Goal: Information Seeking & Learning: Learn about a topic

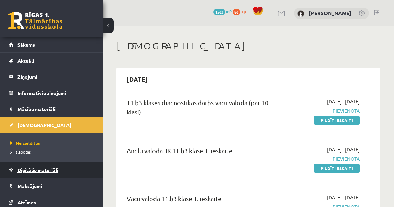
click at [39, 169] on span "Digitālie materiāli" at bounding box center [37, 170] width 41 height 6
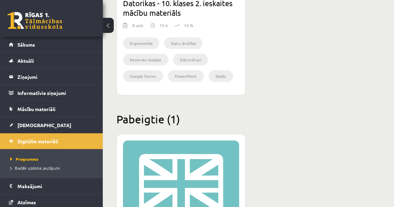
scroll to position [1151, 0]
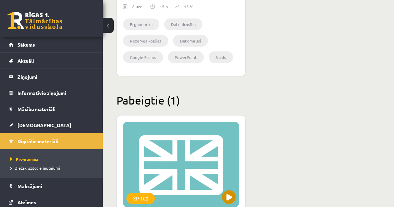
click at [171, 152] on div "XP 100" at bounding box center [181, 165] width 116 height 86
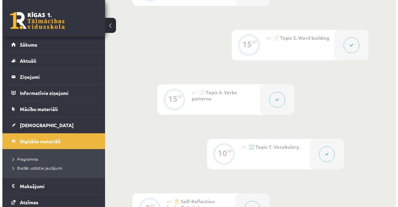
scroll to position [467, 0]
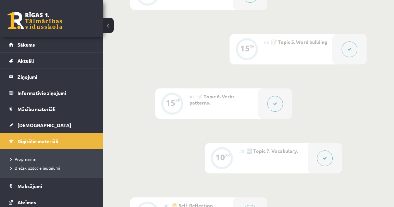
click at [280, 108] on button at bounding box center [275, 104] width 16 height 16
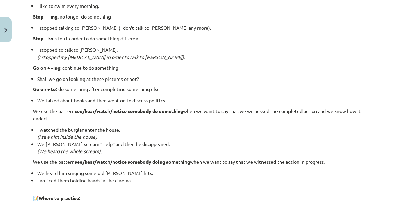
scroll to position [841, 0]
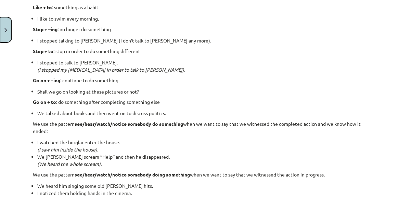
click at [4, 25] on button "Close" at bounding box center [6, 29] width 12 height 25
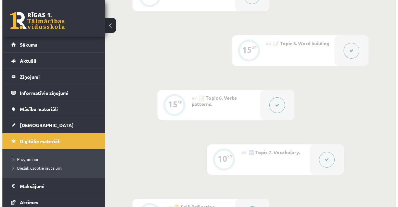
scroll to position [436, 0]
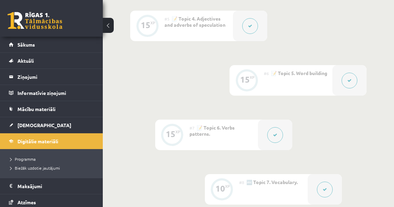
click at [355, 79] on button at bounding box center [350, 81] width 16 height 16
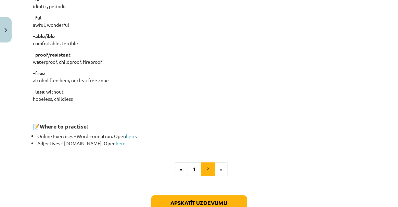
scroll to position [592, 0]
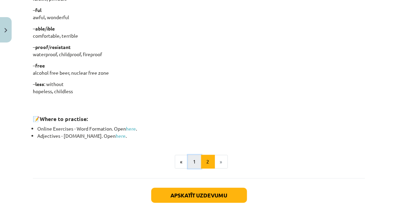
click at [196, 164] on button "1" at bounding box center [195, 162] width 14 height 14
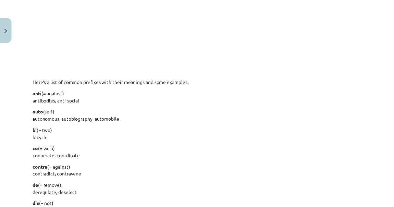
scroll to position [496, 0]
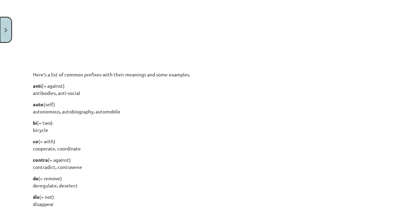
click at [2, 25] on button "Close" at bounding box center [6, 29] width 12 height 25
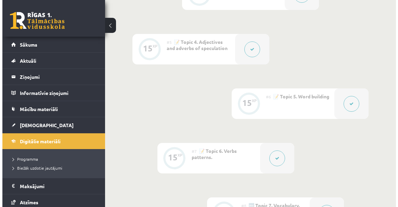
scroll to position [405, 0]
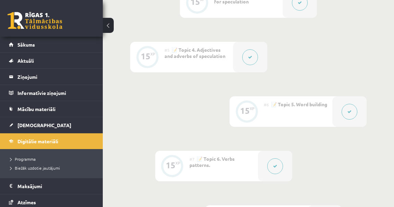
click at [345, 112] on button at bounding box center [350, 112] width 16 height 16
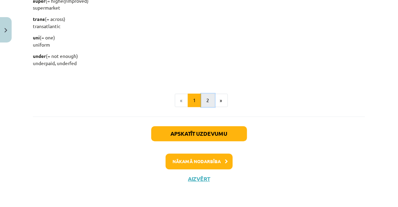
click at [206, 101] on button "2" at bounding box center [208, 101] width 14 height 14
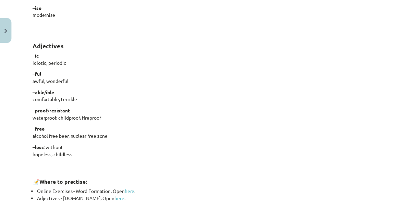
scroll to position [653, 0]
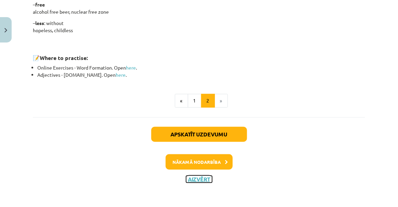
click at [203, 179] on button "Aizvērt" at bounding box center [199, 179] width 26 height 7
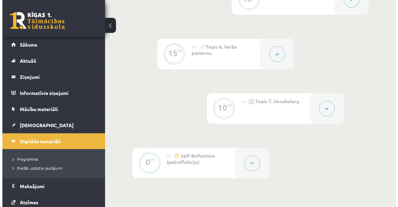
scroll to position [529, 0]
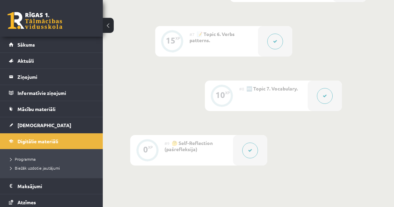
click at [276, 48] on button at bounding box center [275, 42] width 16 height 16
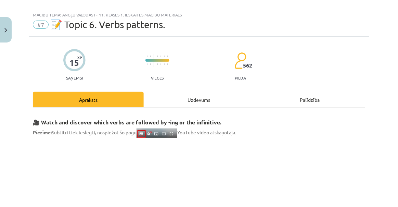
scroll to position [0, 0]
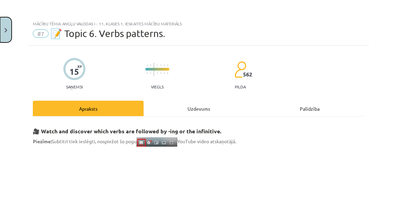
click at [11, 24] on button "Close" at bounding box center [6, 29] width 12 height 25
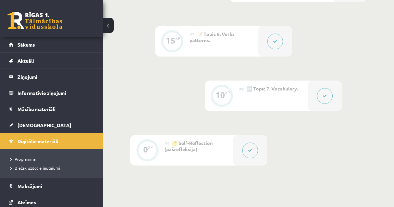
click at [328, 98] on button at bounding box center [325, 96] width 16 height 16
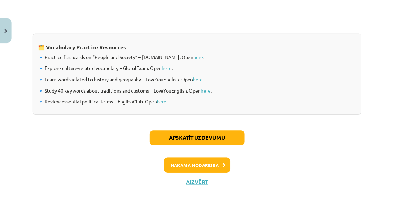
scroll to position [623, 0]
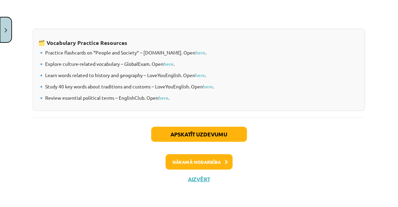
click at [2, 27] on button "Close" at bounding box center [6, 29] width 12 height 25
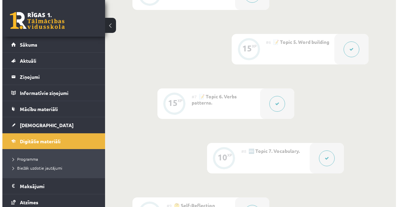
scroll to position [373, 0]
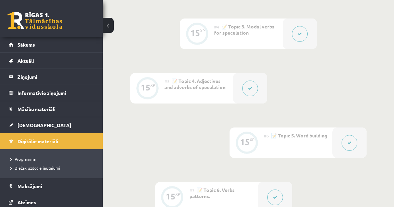
click at [252, 93] on button at bounding box center [250, 88] width 16 height 16
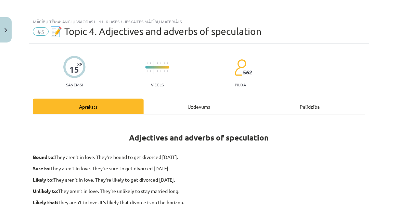
scroll to position [0, 0]
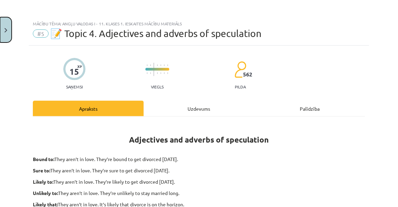
click at [2, 29] on button "Close" at bounding box center [6, 29] width 12 height 25
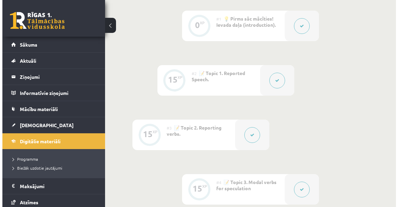
scroll to position [280, 0]
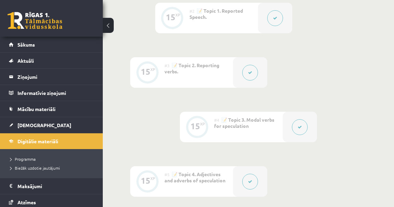
click at [253, 76] on button at bounding box center [250, 73] width 16 height 16
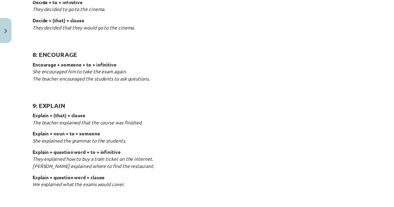
scroll to position [654, 0]
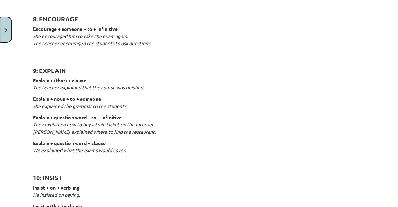
click at [0, 41] on button "Close" at bounding box center [6, 29] width 12 height 25
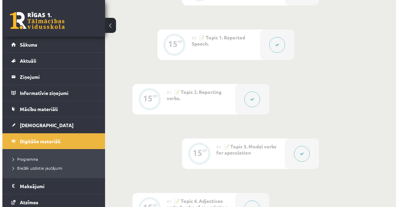
scroll to position [280, 0]
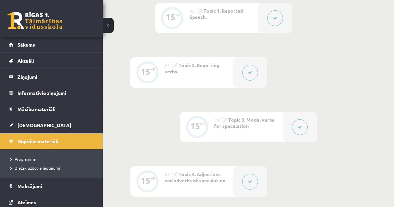
click at [296, 124] on button at bounding box center [300, 127] width 16 height 16
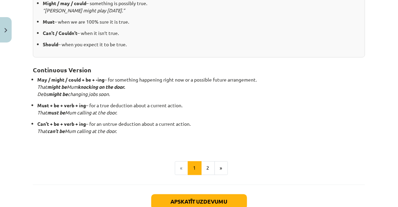
scroll to position [150, 0]
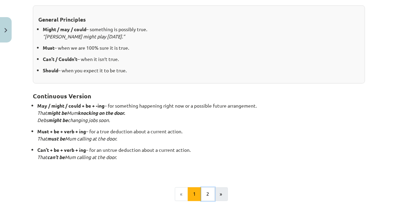
click at [213, 190] on ul "« 1 2 »" at bounding box center [199, 194] width 333 height 14
click at [212, 189] on button "2" at bounding box center [208, 194] width 14 height 14
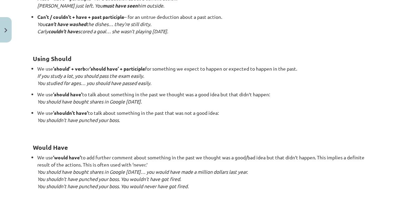
scroll to position [652, 0]
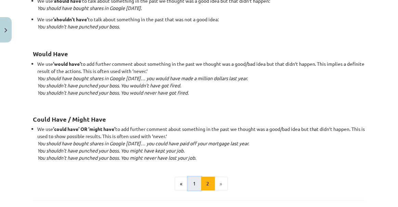
click at [197, 185] on button "1" at bounding box center [195, 184] width 14 height 14
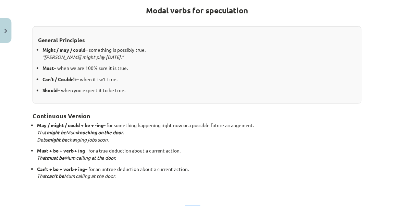
scroll to position [122, 0]
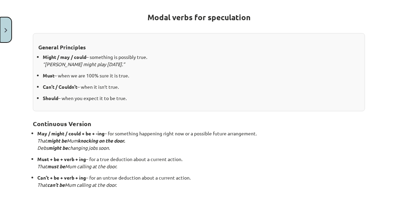
click at [2, 34] on button "Close" at bounding box center [6, 29] width 12 height 25
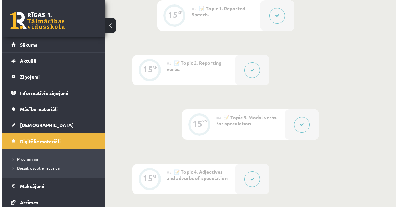
scroll to position [311, 0]
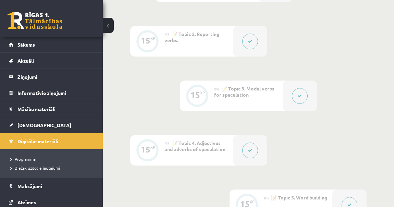
click at [255, 149] on button at bounding box center [250, 150] width 16 height 16
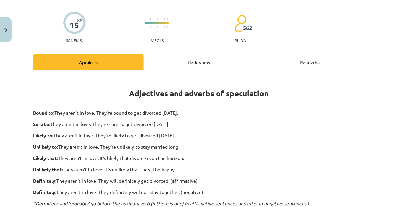
scroll to position [31, 0]
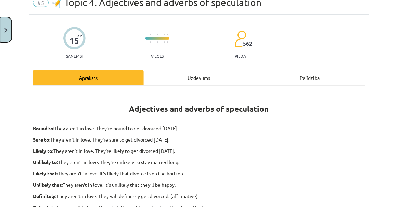
click at [5, 25] on button "Close" at bounding box center [6, 29] width 12 height 25
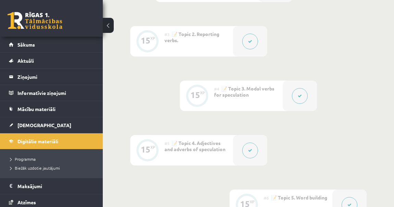
click at [287, 94] on div at bounding box center [300, 95] width 34 height 30
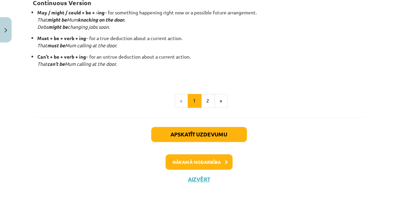
scroll to position [181, 0]
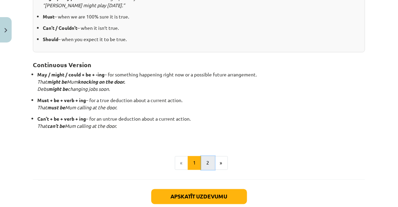
click at [207, 159] on button "2" at bounding box center [208, 163] width 14 height 14
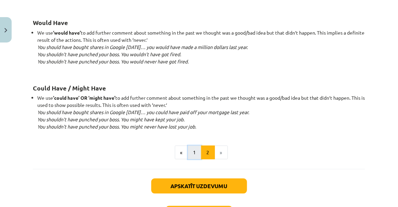
click at [191, 154] on button "1" at bounding box center [195, 153] width 14 height 14
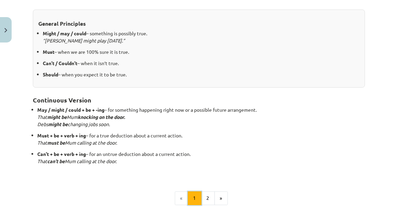
scroll to position [153, 0]
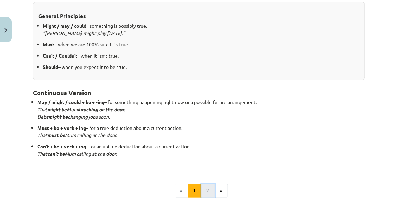
click at [210, 187] on button "2" at bounding box center [208, 191] width 14 height 14
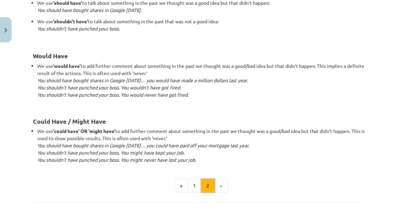
scroll to position [652, 0]
